Goal: Task Accomplishment & Management: Manage account settings

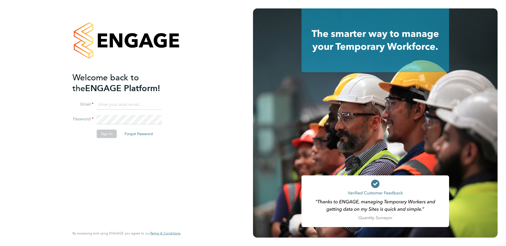
type input "[EMAIL_ADDRESS][DOMAIN_NAME]"
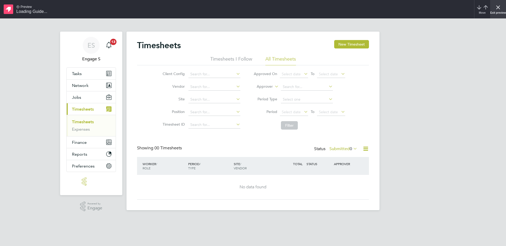
click at [496, 7] on icon "x" at bounding box center [498, 7] width 6 height 6
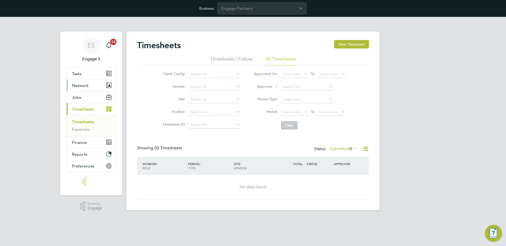
click at [94, 86] on button "Network" at bounding box center [91, 86] width 49 height 12
click at [263, 10] on input "Engage Partners" at bounding box center [262, 8] width 90 height 12
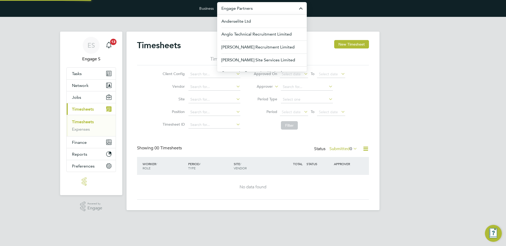
click at [263, 10] on input "Engage Partners" at bounding box center [262, 8] width 90 height 12
click at [84, 89] on button "Network" at bounding box center [91, 86] width 49 height 12
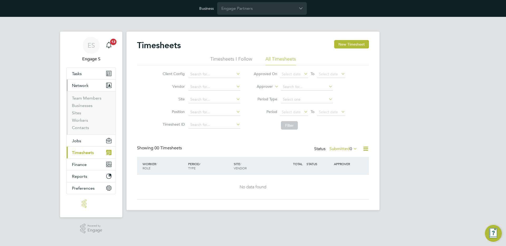
click at [76, 109] on li "Businesses" at bounding box center [92, 106] width 40 height 7
click at [86, 105] on link "Businesses" at bounding box center [82, 105] width 21 height 5
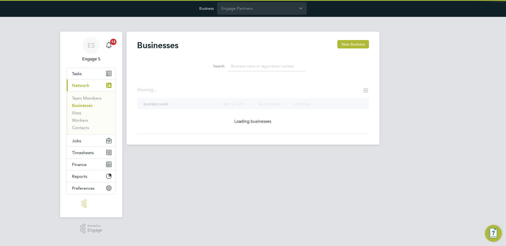
click at [257, 67] on input at bounding box center [266, 66] width 77 height 10
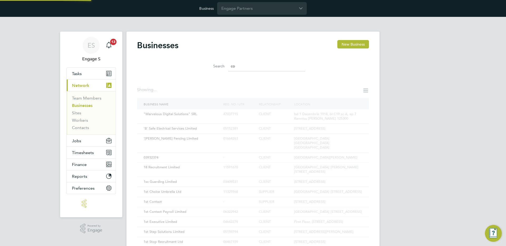
type input "c"
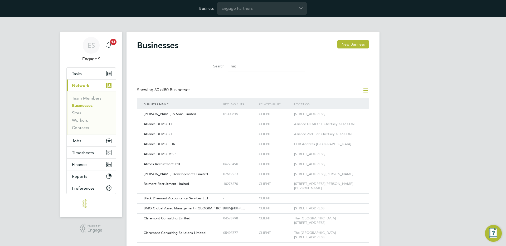
type input "m"
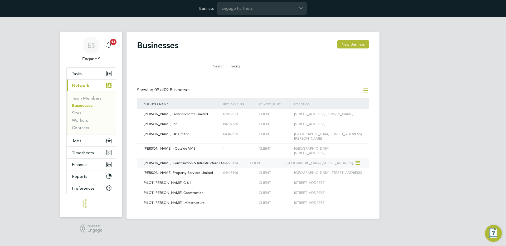
type input "morg"
click at [173, 168] on div "[PERSON_NAME] Construction & Infrastructure Ltd" at bounding box center [182, 163] width 80 height 10
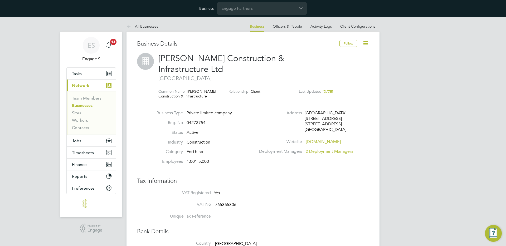
click at [364, 42] on icon at bounding box center [365, 43] width 7 height 7
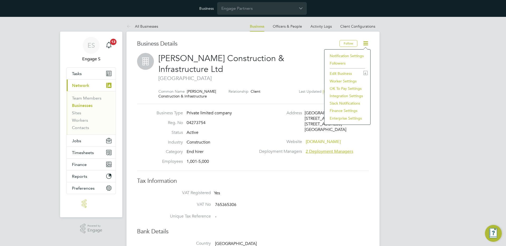
click at [336, 96] on li "Integration Settings" at bounding box center [347, 95] width 41 height 7
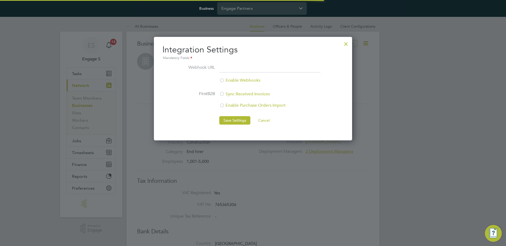
scroll to position [104, 198]
click at [346, 43] on div at bounding box center [345, 42] width 9 height 9
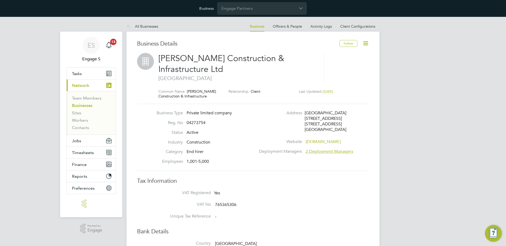
click at [366, 43] on icon at bounding box center [365, 43] width 7 height 7
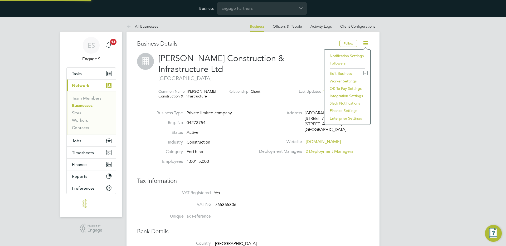
click at [341, 119] on li "Enterprise Settings" at bounding box center [347, 118] width 41 height 7
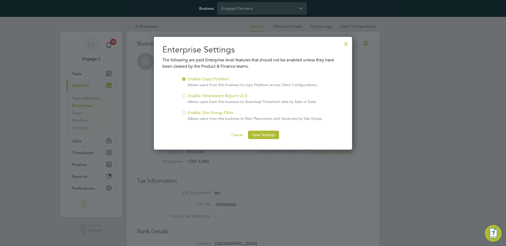
scroll to position [113, 198]
click at [193, 111] on div "Enable Site Group Filter Allows users from this business to filter Placements a…" at bounding box center [254, 116] width 135 height 12
click at [187, 114] on li "Enable Site Group Filter Allows users from this business to filter Placements a…" at bounding box center [252, 118] width 143 height 17
click at [345, 44] on div at bounding box center [345, 42] width 9 height 9
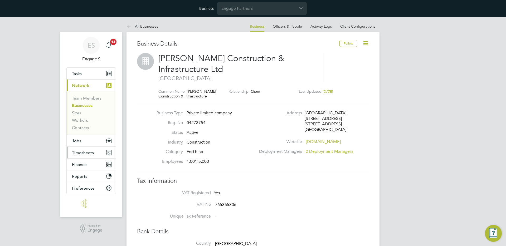
click at [89, 150] on span "Timesheets" at bounding box center [83, 152] width 22 height 5
click at [85, 140] on button "Jobs" at bounding box center [91, 141] width 49 height 12
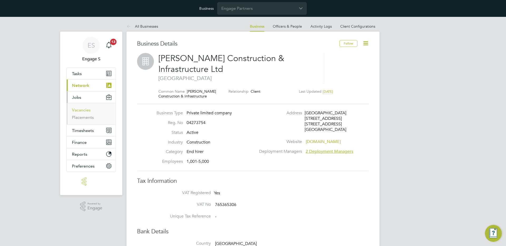
click at [83, 110] on link "Vacancies" at bounding box center [81, 109] width 19 height 5
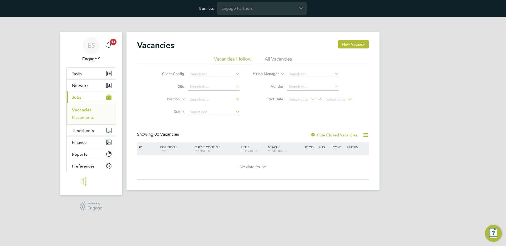
click at [91, 115] on link "Placements" at bounding box center [83, 117] width 22 height 5
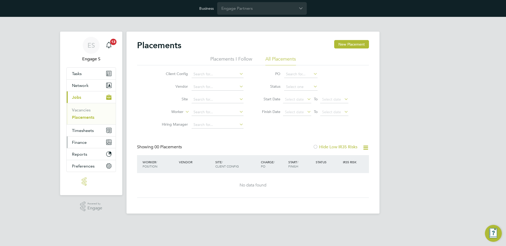
click at [90, 141] on button "Finance" at bounding box center [91, 142] width 49 height 12
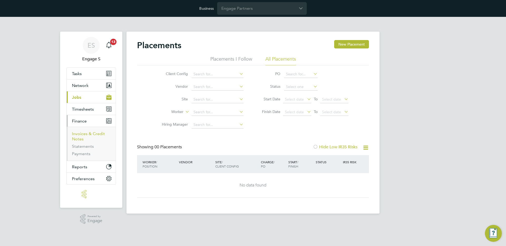
click at [88, 134] on link "Invoices & Credit Notes" at bounding box center [88, 136] width 33 height 10
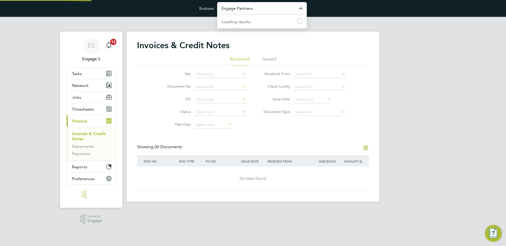
click at [256, 6] on input "Engage Partners" at bounding box center [262, 8] width 90 height 12
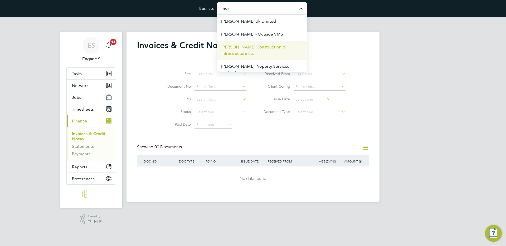
click at [271, 56] on span "[PERSON_NAME] Construction & Infrastructure Ltd" at bounding box center [261, 50] width 81 height 13
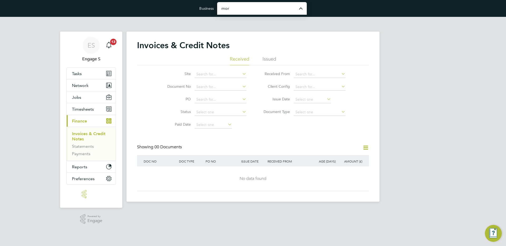
type input "[PERSON_NAME] Construction & Infrastructure Ltd"
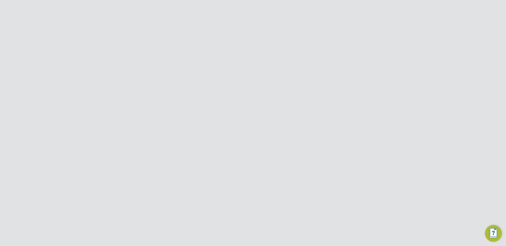
click at [92, 110] on button "Jobs" at bounding box center [91, 109] width 49 height 12
click at [84, 130] on link "Vacancies" at bounding box center [81, 129] width 19 height 5
click at [87, 136] on link "Placements" at bounding box center [83, 136] width 22 height 5
click at [255, 6] on input "[PERSON_NAME] Construction & Infrastructure Ltd" at bounding box center [262, 8] width 90 height 12
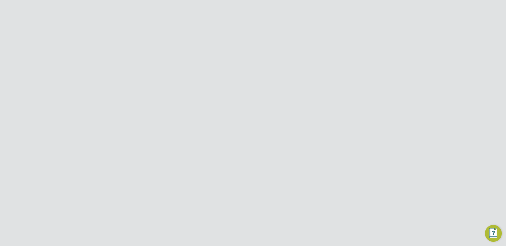
click at [262, 11] on input "[PERSON_NAME] Construction & Infrastructure Ltd" at bounding box center [262, 8] width 90 height 12
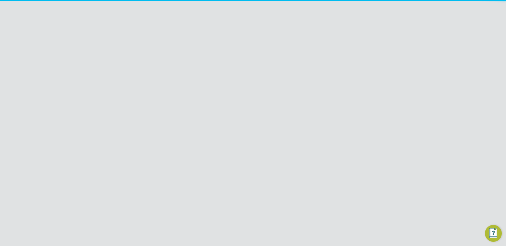
click at [250, 30] on li "Engage Partners" at bounding box center [262, 34] width 90 height 13
type input "Engage Partners"
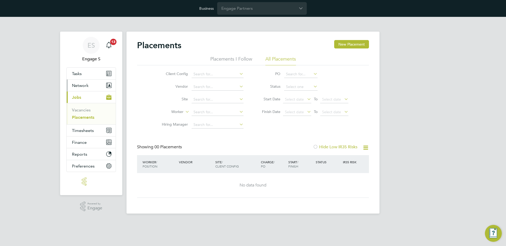
click at [89, 86] on button "Network" at bounding box center [91, 86] width 49 height 12
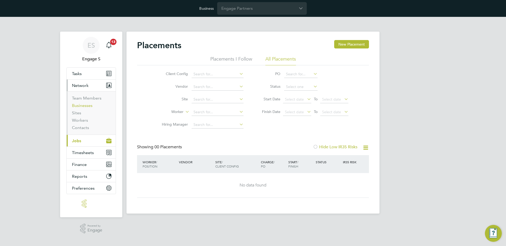
click at [87, 105] on link "Businesses" at bounding box center [82, 105] width 21 height 5
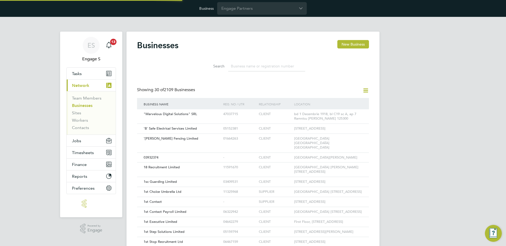
click at [261, 65] on input at bounding box center [266, 66] width 77 height 10
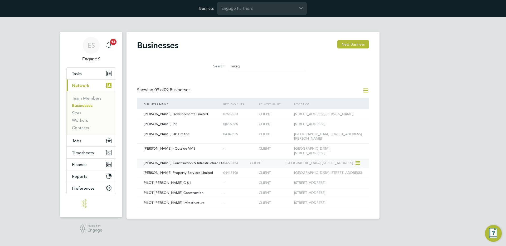
type input "morg"
click at [178, 168] on div "[PERSON_NAME] Construction & Infrastructure Ltd 04273754 CLIENT [GEOGRAPHIC_DAT…" at bounding box center [253, 163] width 232 height 10
click at [288, 168] on div "[GEOGRAPHIC_DATA] [STREET_ADDRESS]" at bounding box center [319, 163] width 71 height 10
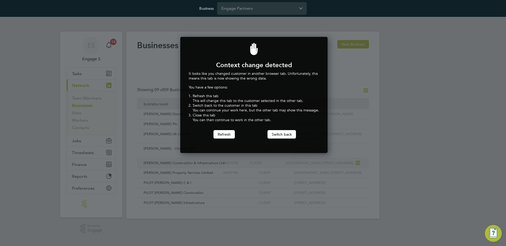
scroll to position [116, 145]
click at [217, 134] on button "Refresh" at bounding box center [223, 134] width 21 height 8
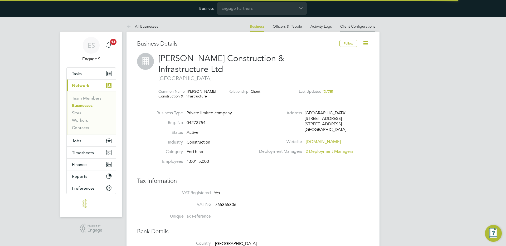
click at [351, 28] on link "Client Configurations" at bounding box center [357, 26] width 35 height 5
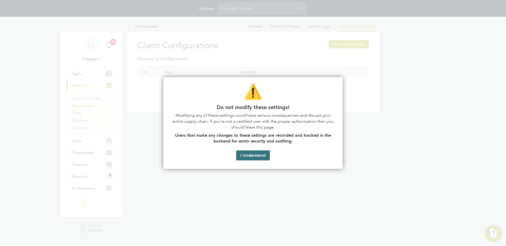
click at [253, 155] on button "I Understand" at bounding box center [253, 155] width 34 height 10
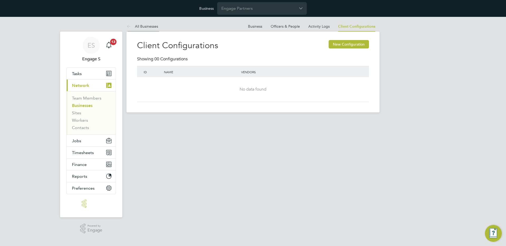
click at [143, 27] on link "All Businesses" at bounding box center [142, 26] width 32 height 5
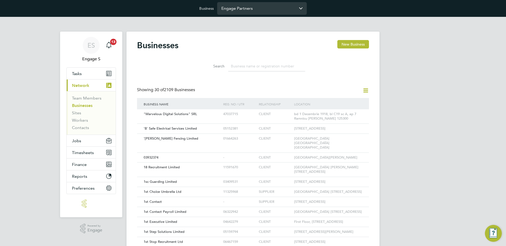
click at [241, 6] on input "Engage Partners" at bounding box center [262, 8] width 90 height 12
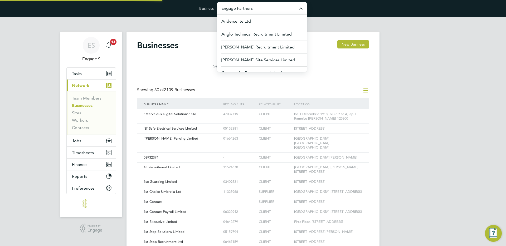
click at [241, 6] on input "Engage Partners" at bounding box center [262, 8] width 90 height 12
click at [276, 95] on div "Showing 30 of 2109 Businesses" at bounding box center [253, 92] width 232 height 11
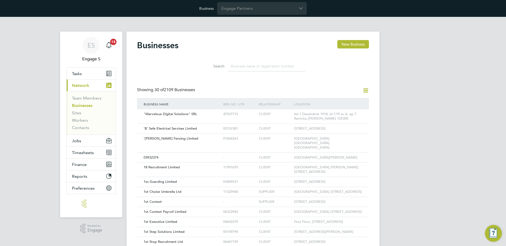
click at [254, 64] on input at bounding box center [266, 66] width 77 height 10
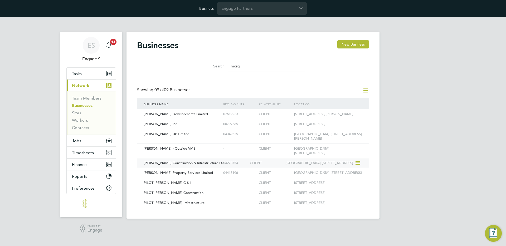
type input "morg"
click at [186, 165] on span "[PERSON_NAME] Construction & Infrastructure Ltd" at bounding box center [184, 163] width 81 height 4
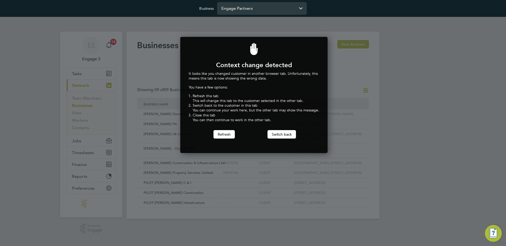
scroll to position [116, 145]
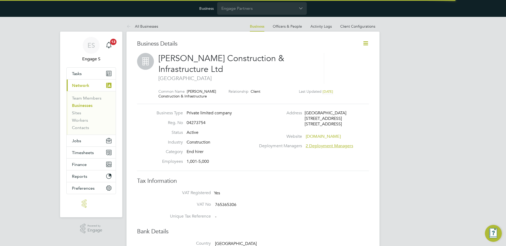
click at [366, 44] on icon at bounding box center [365, 43] width 7 height 7
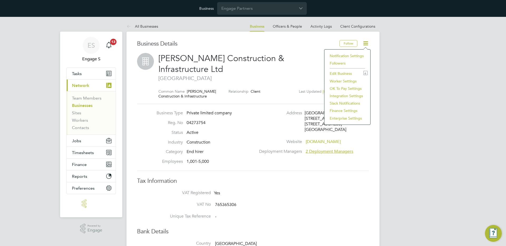
click at [339, 116] on li "Enterprise Settings" at bounding box center [347, 118] width 41 height 7
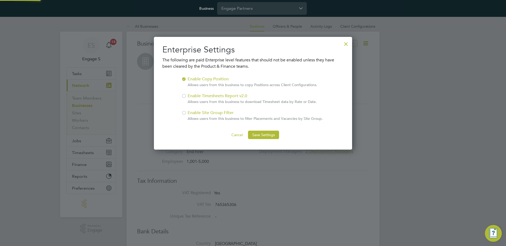
scroll to position [113, 198]
click at [206, 112] on div "Enable Site Group Filter Allows users from this business to filter Placements a…" at bounding box center [254, 116] width 135 height 12
click at [265, 134] on button "Save Settings" at bounding box center [263, 135] width 31 height 8
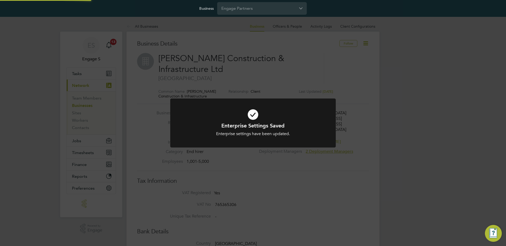
click at [288, 76] on div "Enterprise Settings Saved Enterprise settings have been updated. Cancel Okay" at bounding box center [253, 123] width 506 height 246
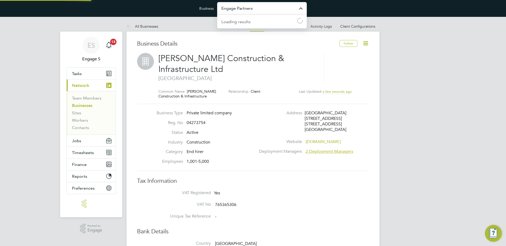
click at [249, 7] on input "Engage Partners" at bounding box center [262, 8] width 90 height 12
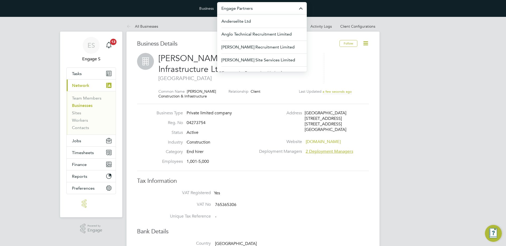
click at [312, 152] on span "2 Deployment Managers" at bounding box center [328, 151] width 47 height 5
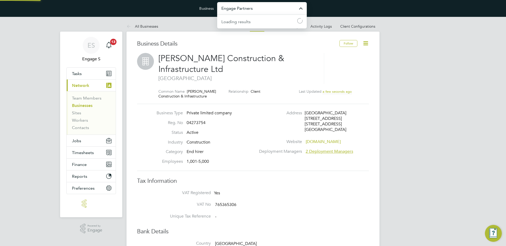
click at [237, 11] on input "Engage Partners" at bounding box center [262, 8] width 90 height 12
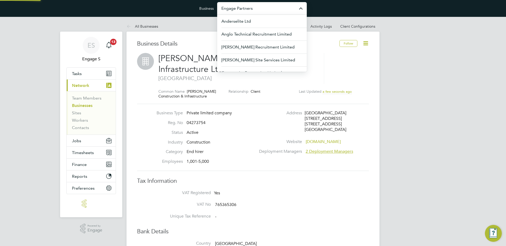
click at [237, 11] on input "Engage Partners" at bounding box center [262, 8] width 90 height 12
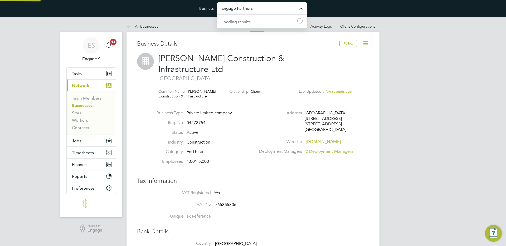
click at [245, 7] on input "Engage Partners" at bounding box center [262, 8] width 90 height 12
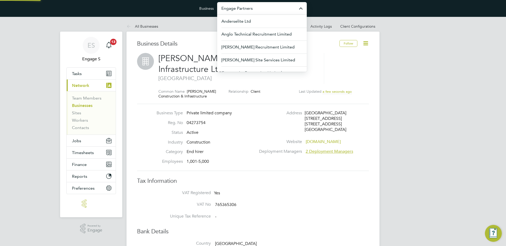
click at [245, 7] on input "Engage Partners" at bounding box center [262, 8] width 90 height 12
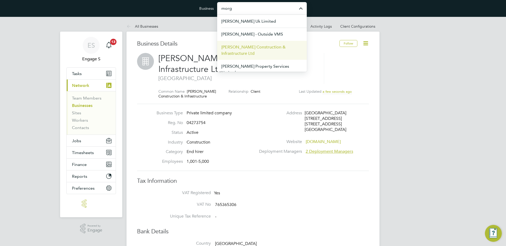
click at [268, 47] on span "[PERSON_NAME] Construction & Infrastructure Ltd" at bounding box center [261, 50] width 81 height 13
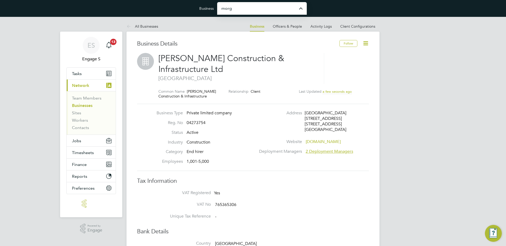
type input "[PERSON_NAME] Construction & Infrastructure Ltd"
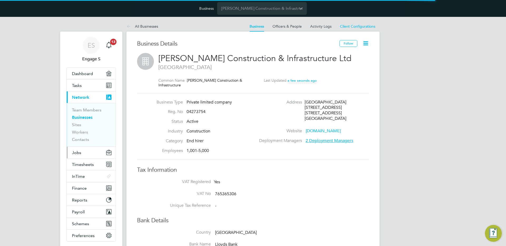
click at [76, 151] on span "Jobs" at bounding box center [76, 152] width 9 height 5
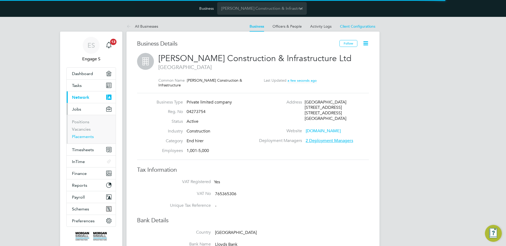
click at [80, 135] on link "Placements" at bounding box center [83, 136] width 22 height 5
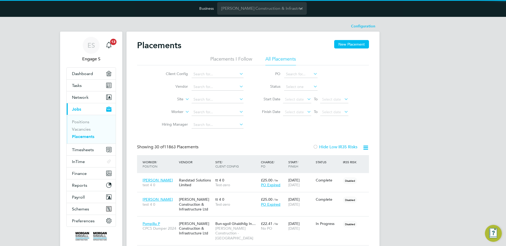
click at [184, 100] on icon at bounding box center [184, 97] width 0 height 5
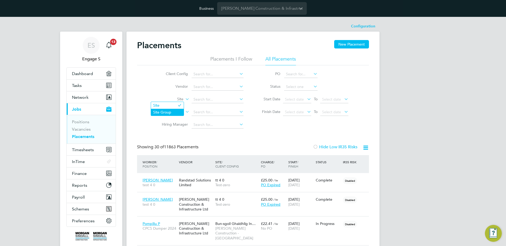
click at [162, 111] on li "Site Group" at bounding box center [167, 112] width 33 height 7
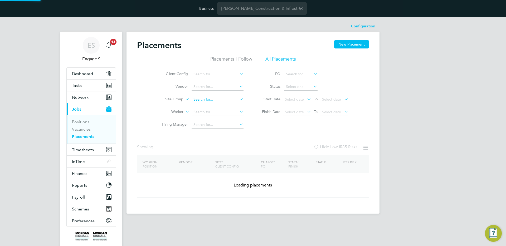
click at [208, 101] on input at bounding box center [217, 99] width 52 height 7
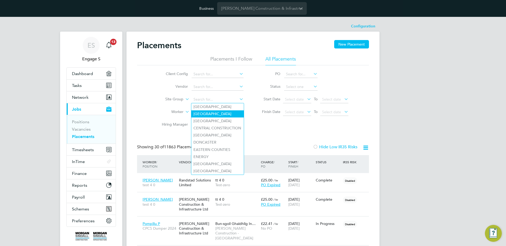
click at [210, 111] on li "[GEOGRAPHIC_DATA]" at bounding box center [217, 113] width 52 height 7
type input "[GEOGRAPHIC_DATA]"
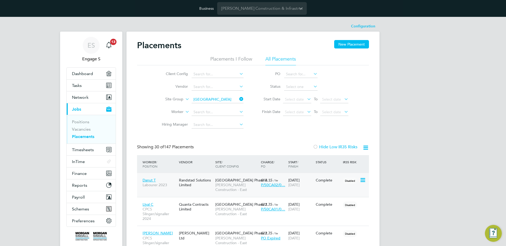
click at [224, 192] on span "[PERSON_NAME] Construction - East" at bounding box center [236, 186] width 43 height 9
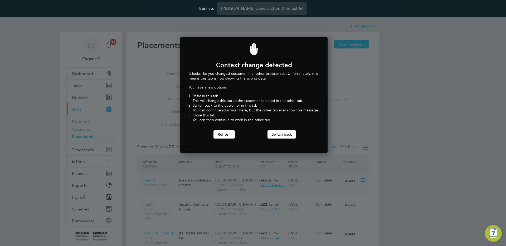
scroll to position [116, 145]
click at [226, 133] on button "Refresh" at bounding box center [223, 134] width 21 height 8
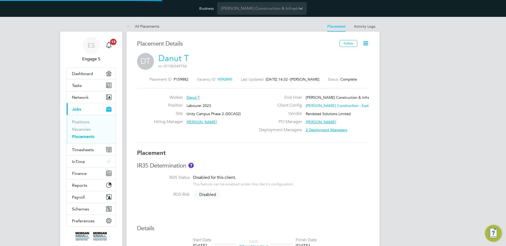
type input "[PERSON_NAME]"
type input "13 Apr 2023"
type input "28 Apr 2023"
type input "08:00"
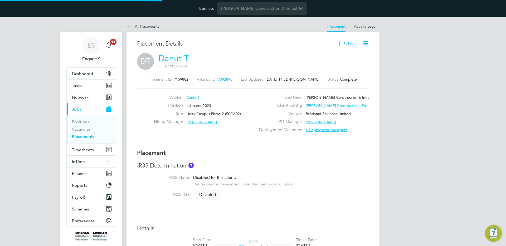
type input "18:00"
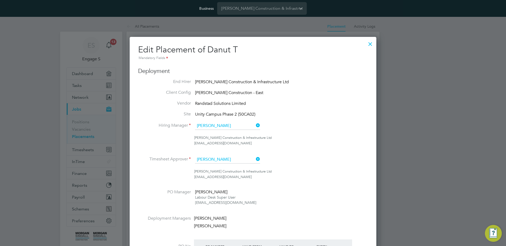
click at [371, 43] on div at bounding box center [369, 42] width 9 height 9
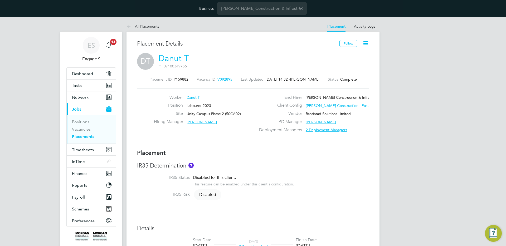
click at [192, 110] on div "Position Labourer 2023" at bounding box center [206, 107] width 104 height 8
click at [194, 112] on span "Unity Campus Phase 2 (50CA02)" at bounding box center [213, 113] width 54 height 5
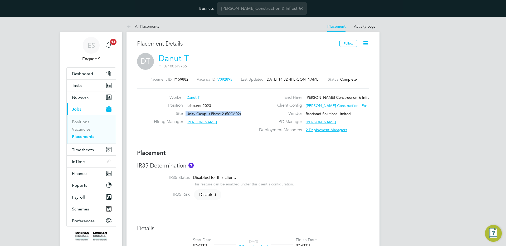
copy div "Unity Campus Phase 2 (50CA02) Hiring Manager"
click at [88, 96] on span "Network" at bounding box center [80, 97] width 17 height 5
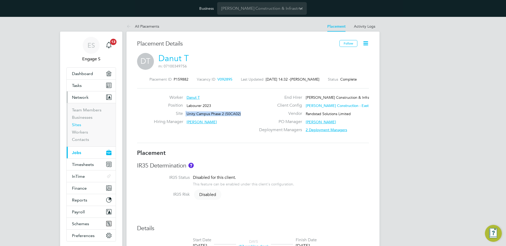
click at [78, 122] on ul "Team Members Businesses Sites Workers Contacts" at bounding box center [91, 124] width 49 height 43
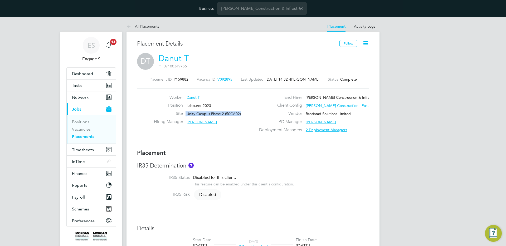
click at [77, 108] on span "Jobs" at bounding box center [76, 109] width 9 height 5
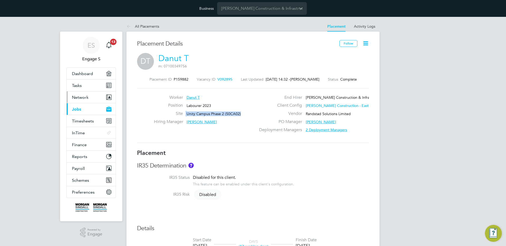
click at [80, 96] on span "Network" at bounding box center [80, 97] width 17 height 5
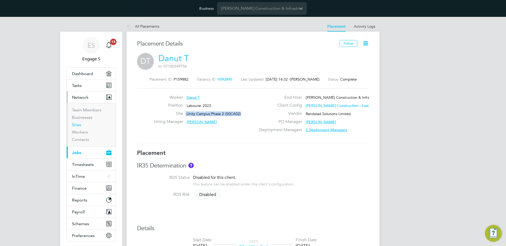
click at [76, 123] on link "Sites" at bounding box center [76, 124] width 9 height 5
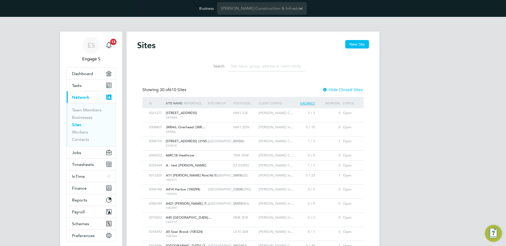
click at [251, 68] on input at bounding box center [266, 66] width 77 height 10
paste input "Unity Campus Phase 2 (50CA02)"
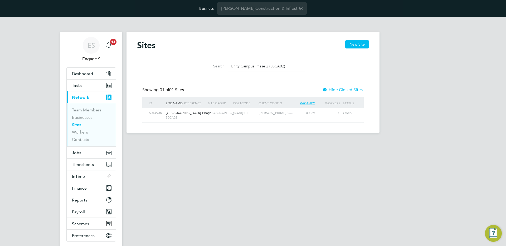
type input "Unity Campus Phase 2 (50CA02)"
click at [218, 115] on span "CAMBRIDGE" at bounding box center [225, 113] width 35 height 4
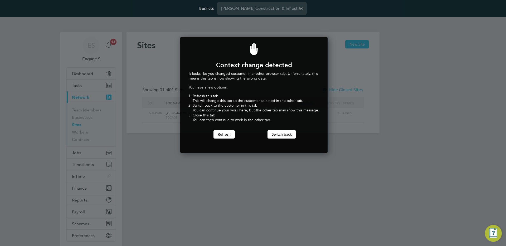
scroll to position [116, 145]
click at [273, 137] on button "Switch back" at bounding box center [281, 134] width 28 height 8
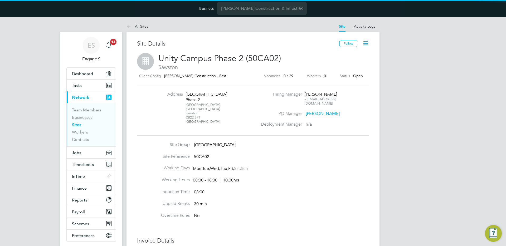
scroll to position [6, 113]
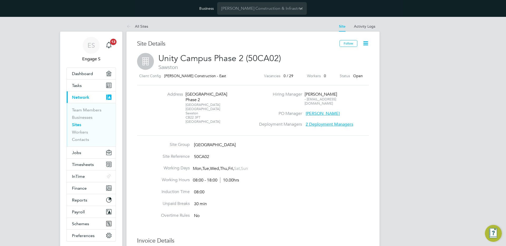
click at [201, 144] on span "[GEOGRAPHIC_DATA]" at bounding box center [215, 144] width 42 height 5
click at [201, 144] on span "CAMBRIDGE" at bounding box center [215, 144] width 42 height 5
drag, startPoint x: 170, startPoint y: 144, endPoint x: 210, endPoint y: 144, distance: 40.0
click at [211, 144] on li "Site Group CAMBRIDGE" at bounding box center [253, 148] width 232 height 12
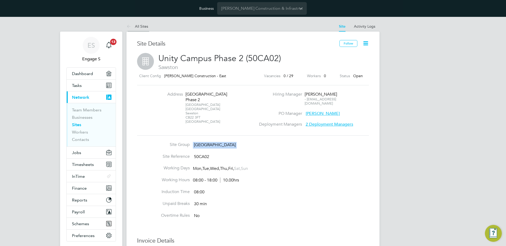
click at [130, 27] on icon at bounding box center [129, 26] width 7 height 7
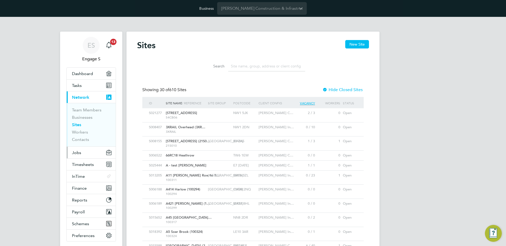
click at [79, 153] on span "Jobs" at bounding box center [76, 152] width 9 height 5
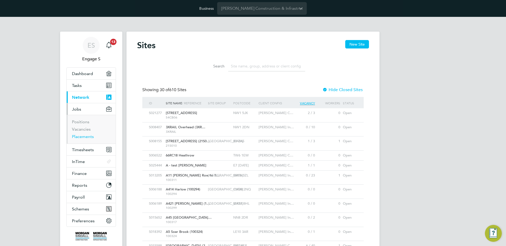
click at [75, 136] on link "Placements" at bounding box center [83, 136] width 22 height 5
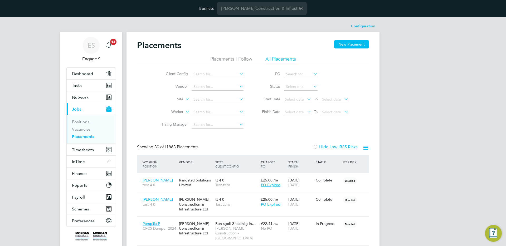
click at [184, 98] on icon at bounding box center [184, 97] width 0 height 5
click at [83, 131] on link "Vacancies" at bounding box center [81, 129] width 19 height 5
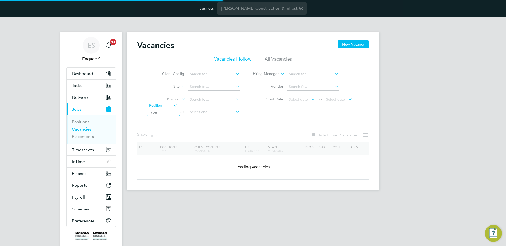
click at [180, 99] on icon at bounding box center [180, 97] width 0 height 5
click at [180, 87] on icon at bounding box center [180, 85] width 0 height 5
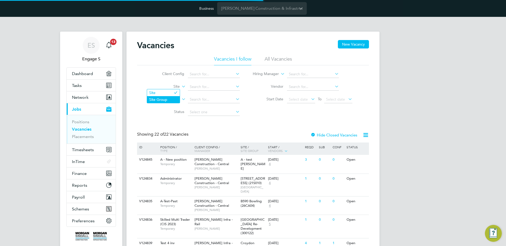
click at [170, 98] on li "Site Group" at bounding box center [163, 99] width 33 height 7
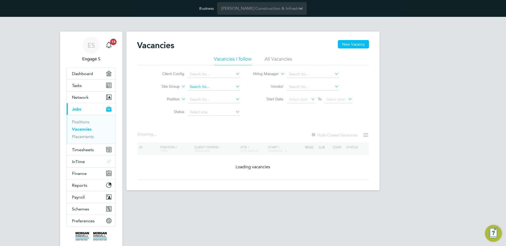
click at [197, 88] on input at bounding box center [214, 86] width 52 height 7
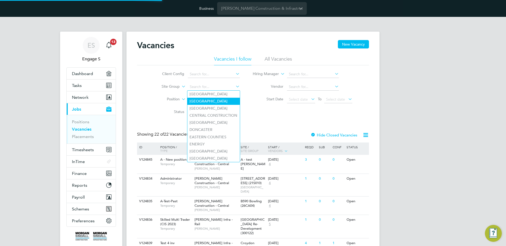
click at [203, 102] on li "CAMBRIDGE" at bounding box center [213, 101] width 52 height 7
type input "CAMBRIDGE"
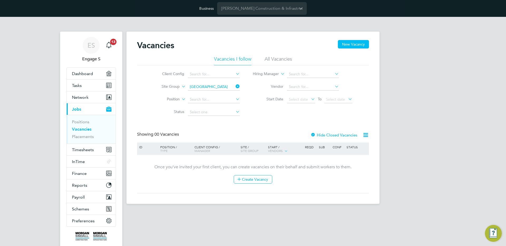
click at [279, 57] on li "All Vacancies" at bounding box center [277, 60] width 27 height 9
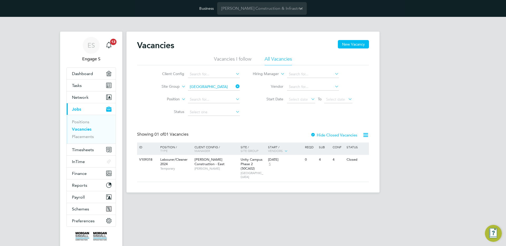
click at [180, 87] on icon at bounding box center [180, 85] width 0 height 5
click at [174, 92] on li "Site" at bounding box center [163, 92] width 33 height 7
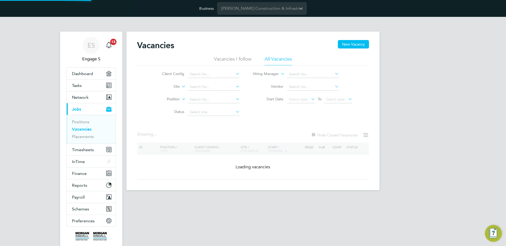
click at [180, 87] on icon at bounding box center [180, 85] width 0 height 5
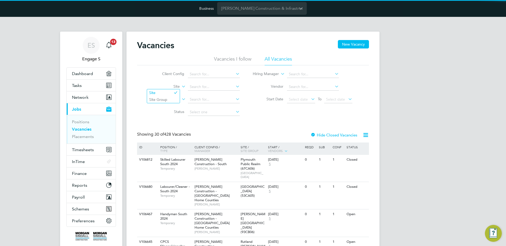
click at [261, 113] on div "Client Config Site Position Status Hiring Manager Vendor Start Date Select date…" at bounding box center [253, 91] width 232 height 53
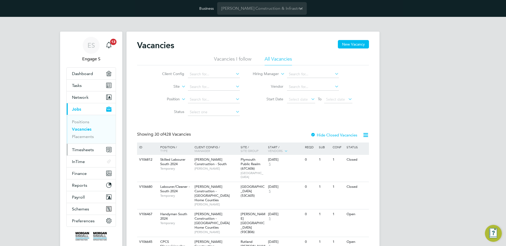
click at [91, 148] on span "Timesheets" at bounding box center [83, 149] width 22 height 5
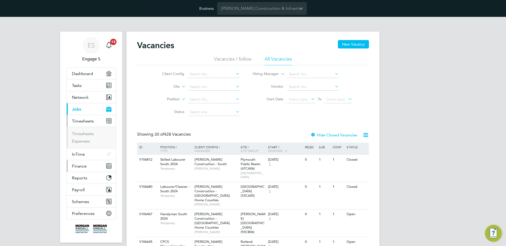
click at [93, 165] on button "Finance" at bounding box center [91, 166] width 49 height 12
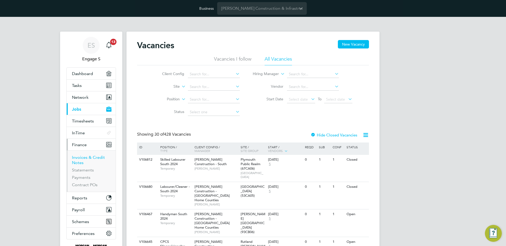
click at [83, 158] on link "Invoices & Credit Notes" at bounding box center [88, 160] width 33 height 10
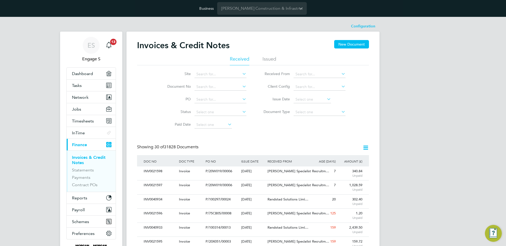
click at [241, 73] on icon at bounding box center [241, 73] width 0 height 7
click at [158, 80] on li "Site" at bounding box center [203, 74] width 99 height 13
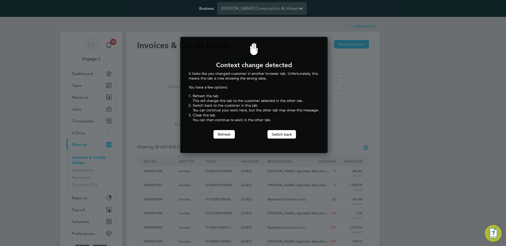
scroll to position [116, 145]
click at [223, 132] on button "Refresh" at bounding box center [223, 134] width 21 height 8
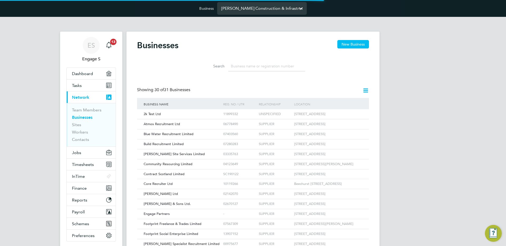
click at [254, 13] on input "[PERSON_NAME] Construction & Infrastructure Ltd" at bounding box center [262, 8] width 90 height 12
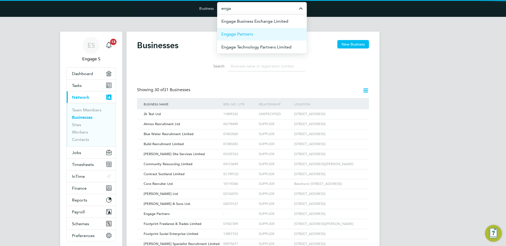
click at [257, 35] on li "Engage Partners" at bounding box center [262, 34] width 90 height 13
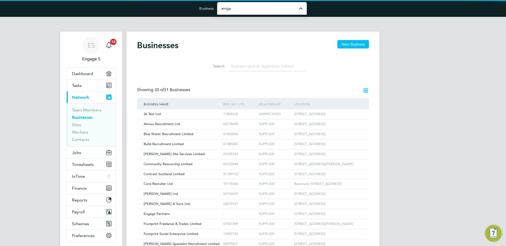
type input "Engage Partners"
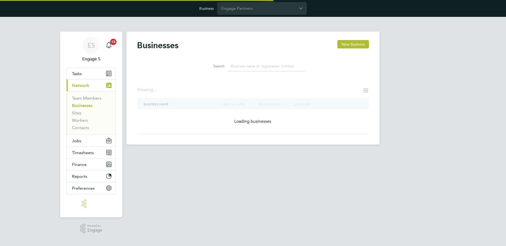
click at [256, 64] on input at bounding box center [266, 66] width 77 height 10
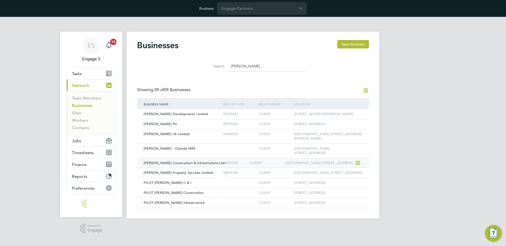
type input "[PERSON_NAME]"
click at [198, 165] on span "[PERSON_NAME] Construction & Infrastructure Ltd" at bounding box center [184, 163] width 81 height 4
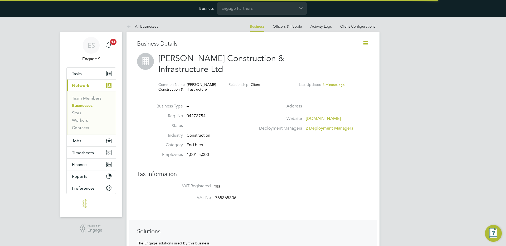
click at [366, 43] on icon at bounding box center [365, 43] width 7 height 7
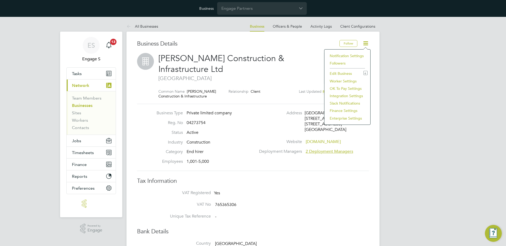
click at [339, 117] on li "Enterprise Settings" at bounding box center [347, 118] width 41 height 7
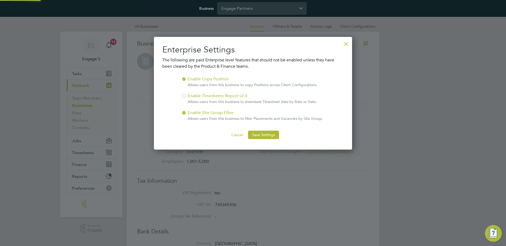
scroll to position [113, 198]
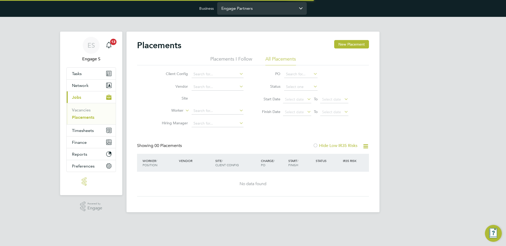
click at [232, 10] on input "Engage Partners" at bounding box center [262, 8] width 90 height 12
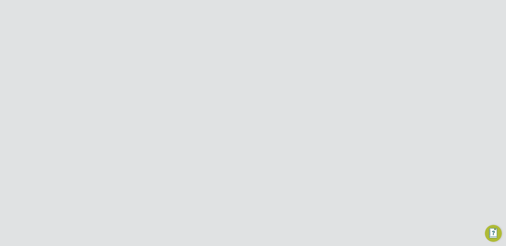
click at [366, 146] on icon at bounding box center [365, 147] width 7 height 7
